Goal: Information Seeking & Learning: Learn about a topic

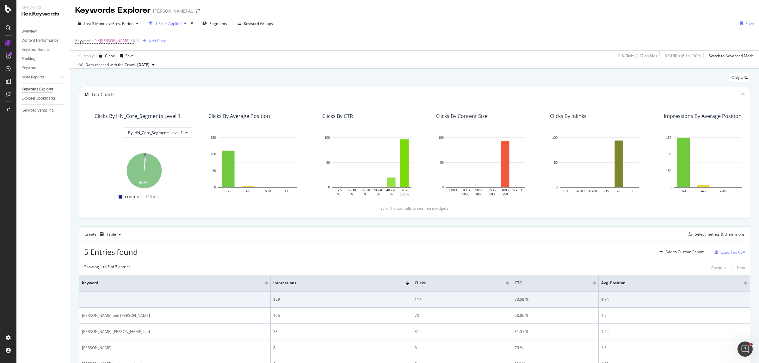
scroll to position [60, 0]
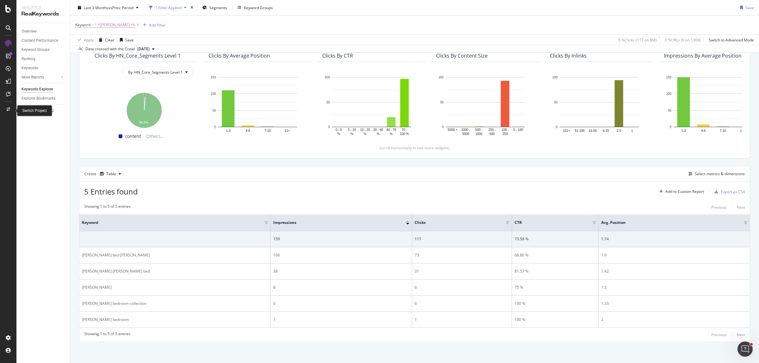
click at [7, 107] on div at bounding box center [8, 109] width 15 height 10
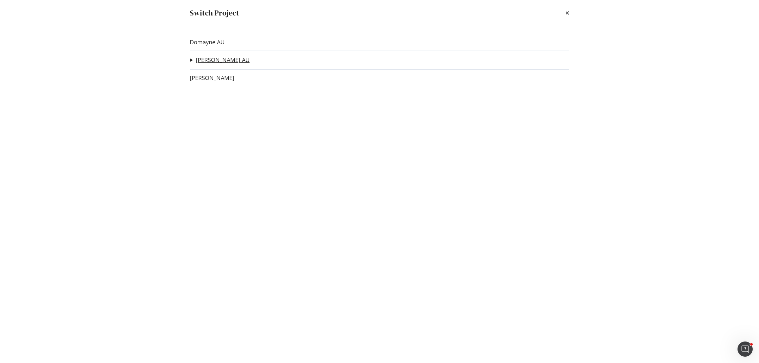
click at [201, 59] on link "[PERSON_NAME] AU" at bounding box center [223, 60] width 54 height 7
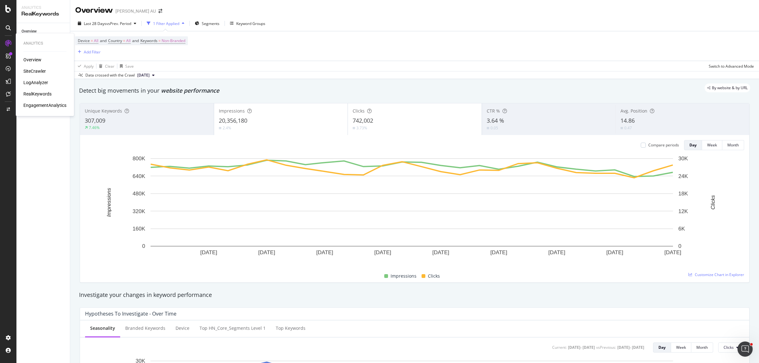
click at [41, 83] on div "LogAnalyzer" at bounding box center [35, 82] width 25 height 6
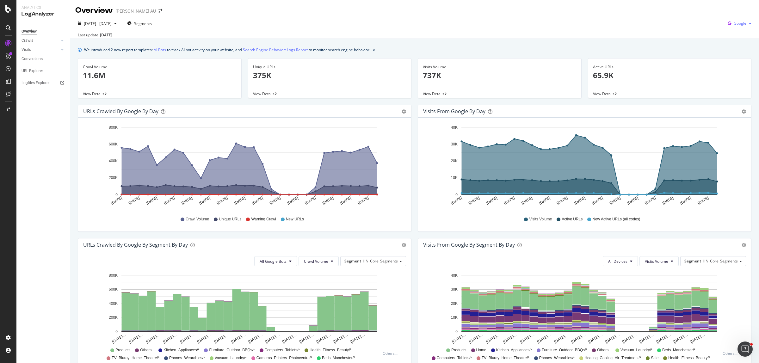
click at [735, 21] on span "Google" at bounding box center [739, 23] width 13 height 5
click at [735, 58] on span "OpenAI" at bounding box center [738, 60] width 23 height 6
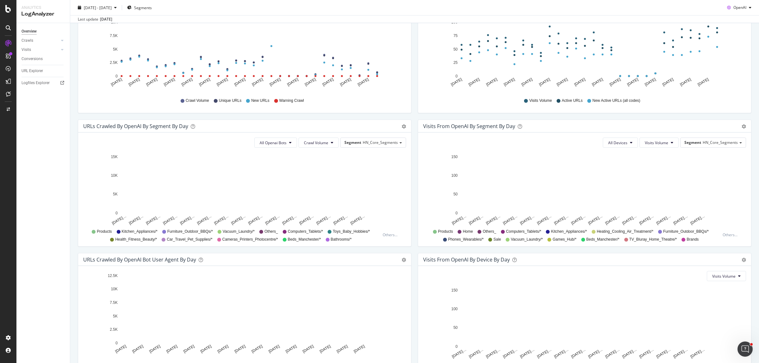
scroll to position [164, 0]
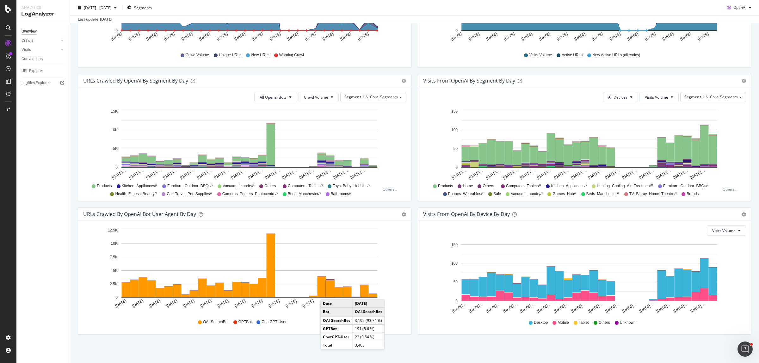
click at [414, 322] on div "Visits From OpenAI By Device By Day Timeline (by Value) Timeline (by Percentage…" at bounding box center [584, 273] width 340 height 133
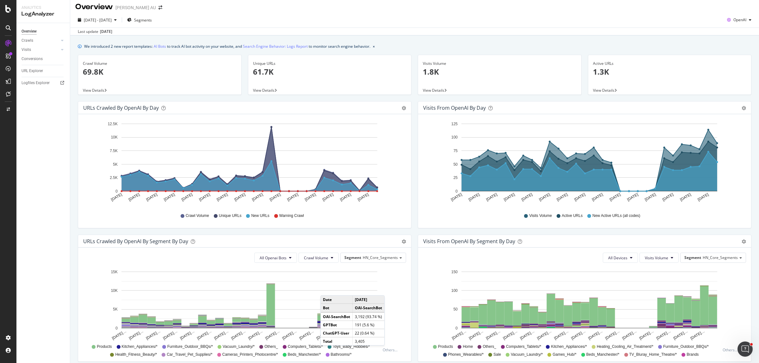
scroll to position [0, 0]
